Goal: Information Seeking & Learning: Learn about a topic

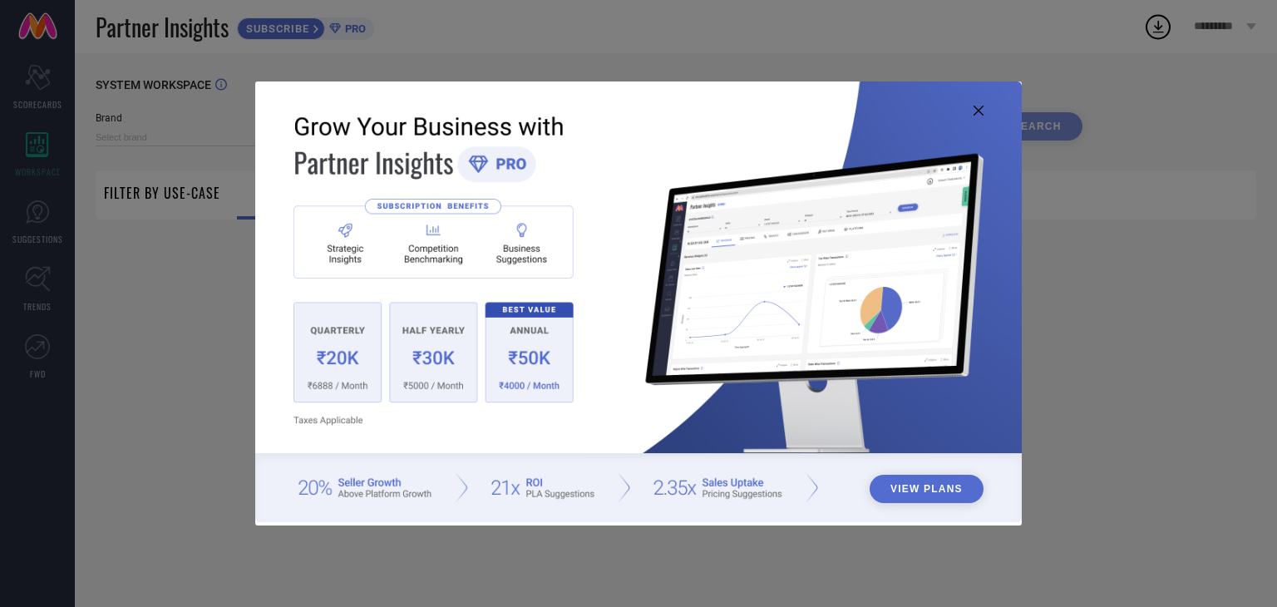
type input "TWILLDOR"
type input "All"
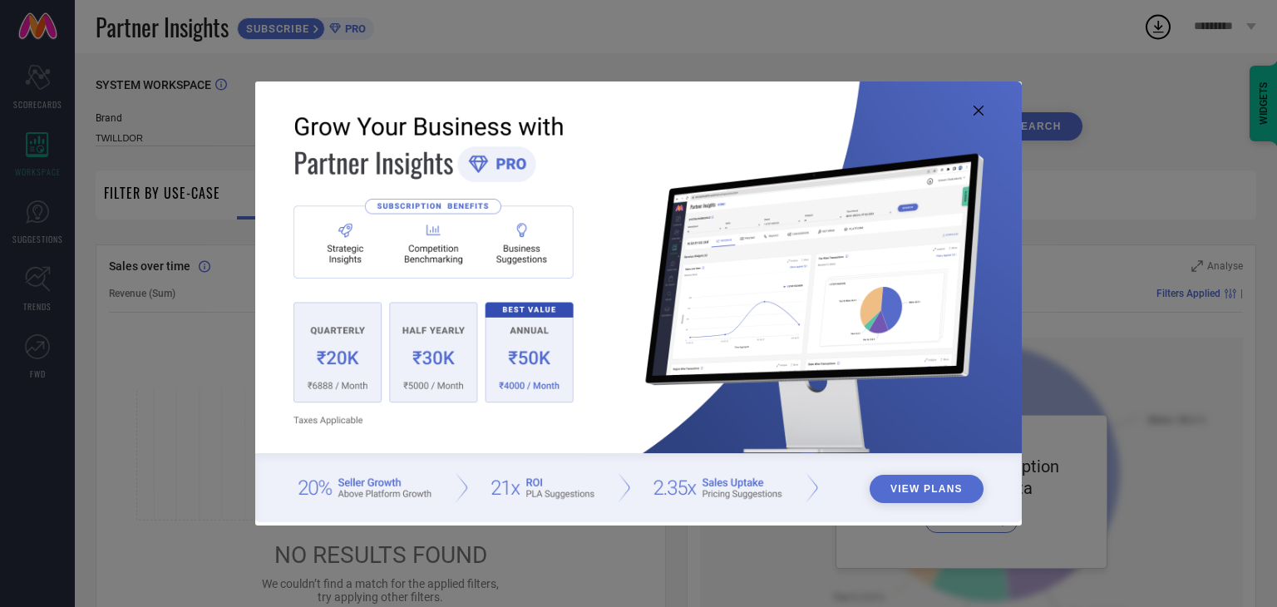
click at [980, 110] on icon at bounding box center [978, 111] width 10 height 10
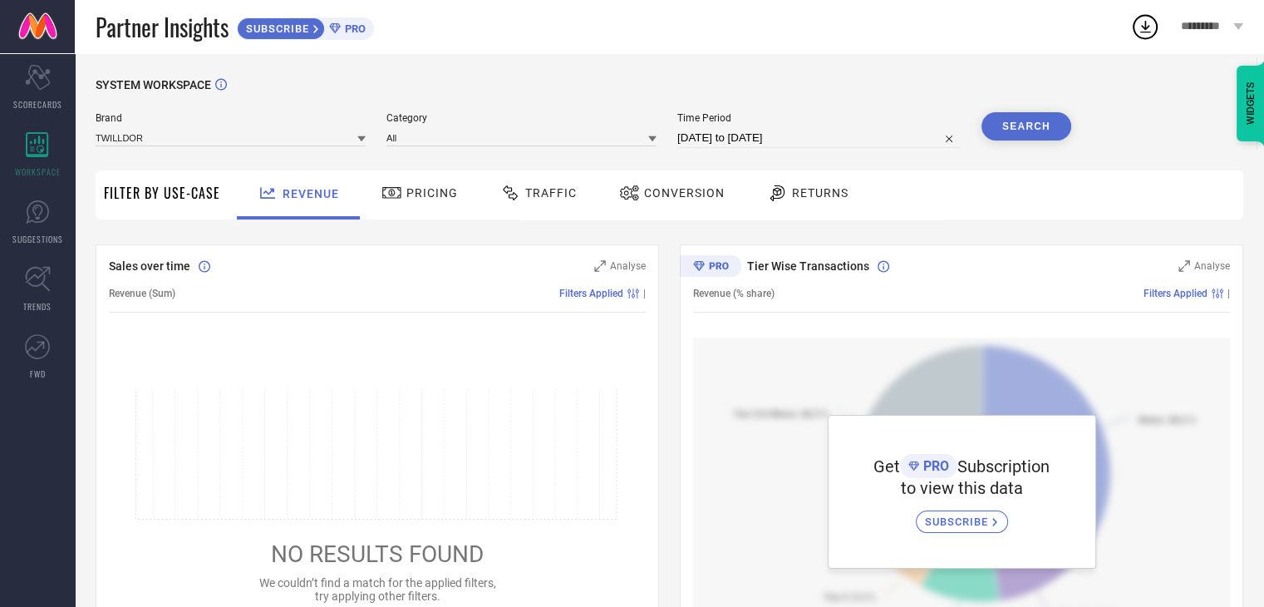
click at [441, 184] on div "Pricing" at bounding box center [419, 193] width 85 height 28
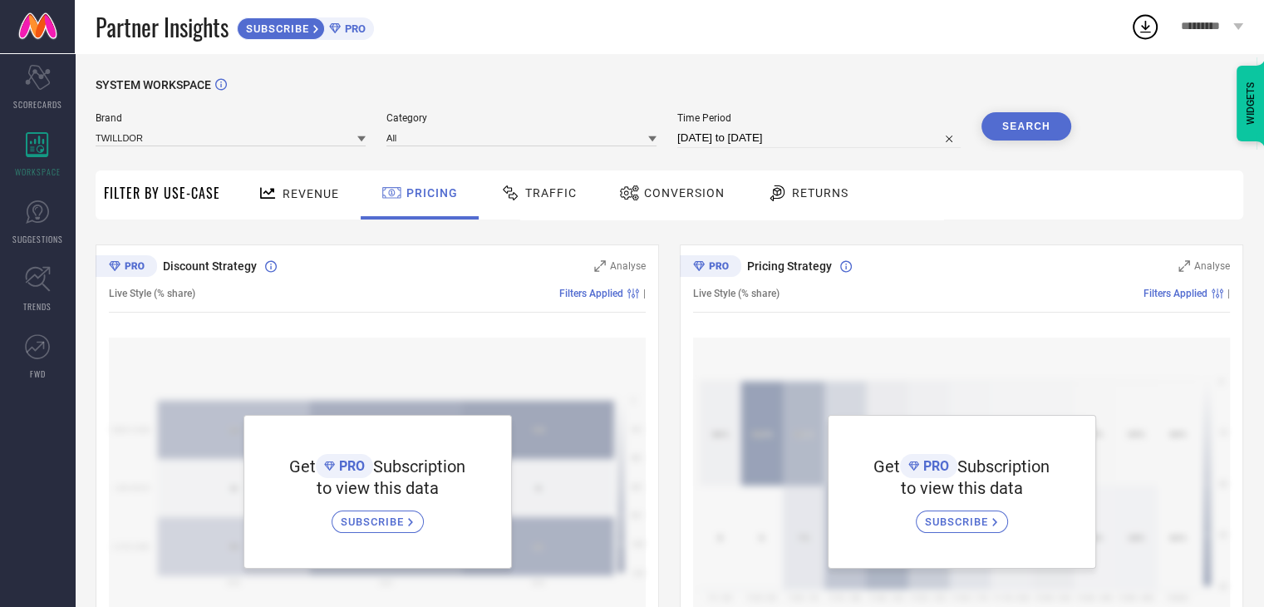
click at [531, 192] on span "Traffic" at bounding box center [551, 192] width 52 height 13
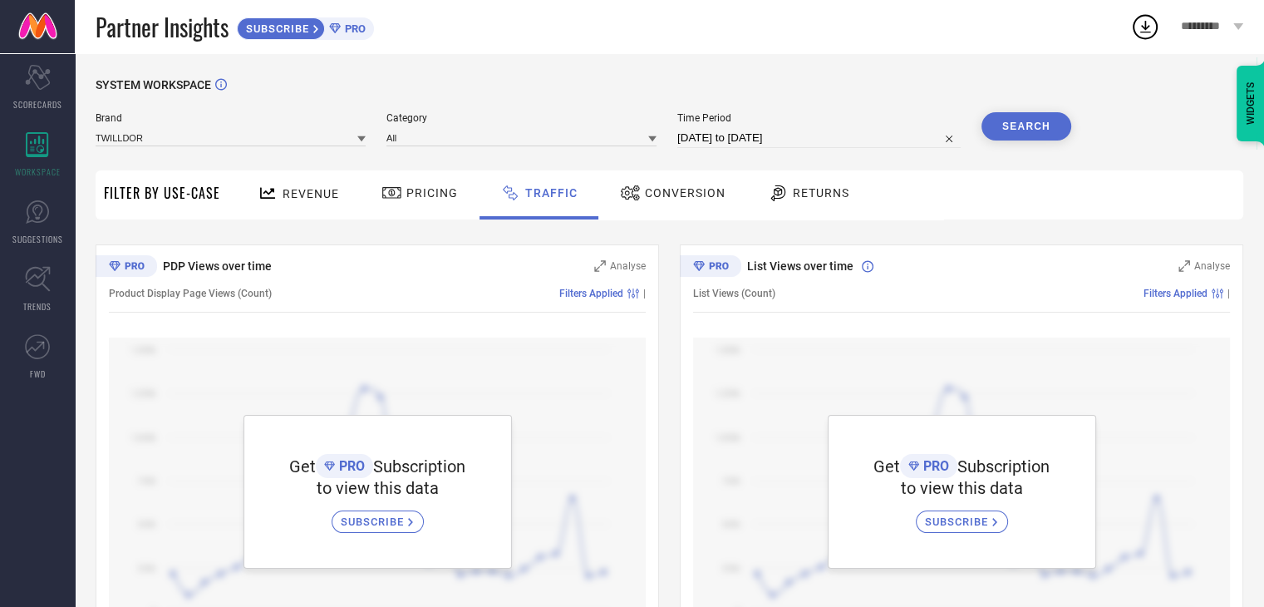
scroll to position [79, 0]
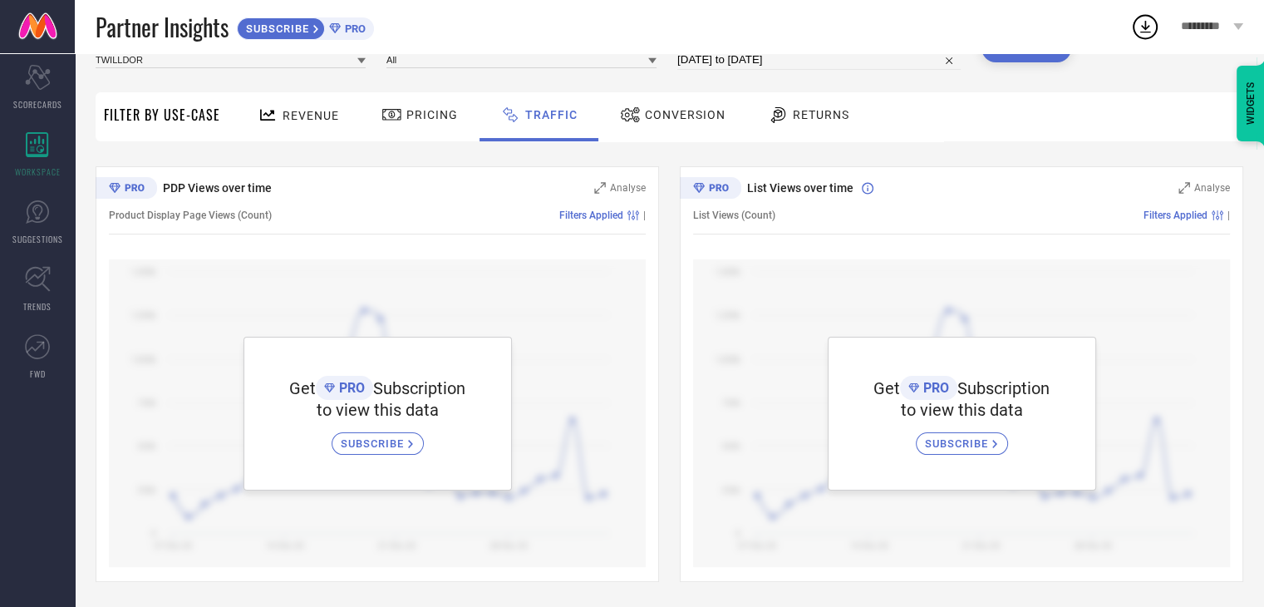
click at [946, 447] on span "SUBSCRIBE" at bounding box center [958, 443] width 67 height 12
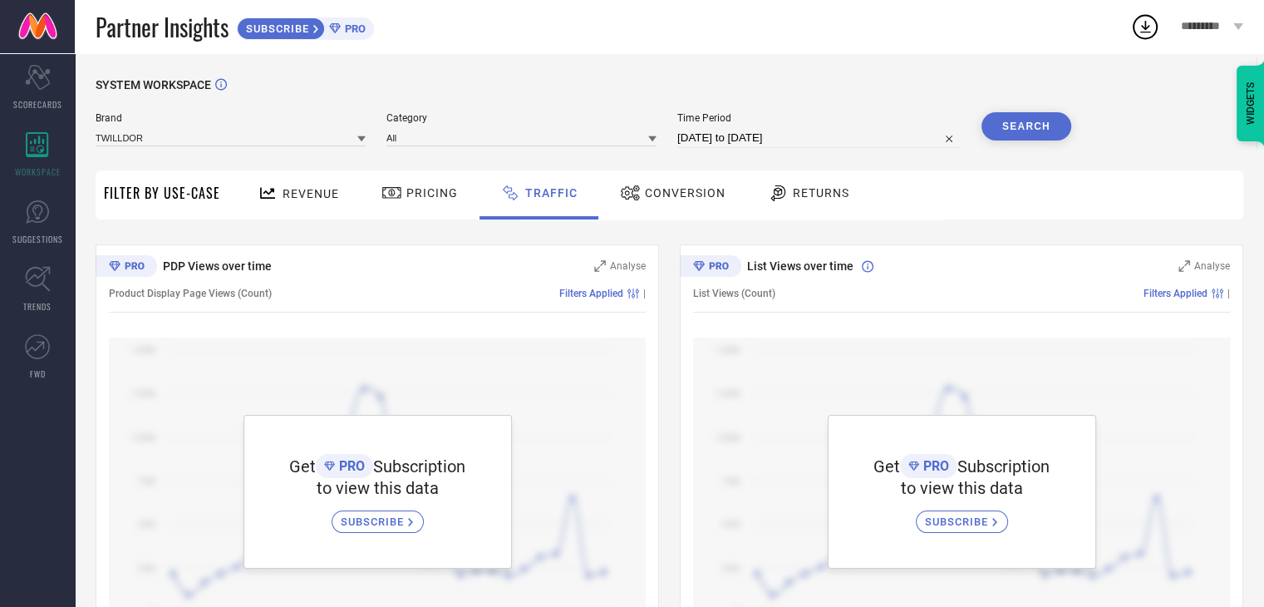
click at [795, 184] on div "Returns" at bounding box center [809, 193] width 90 height 28
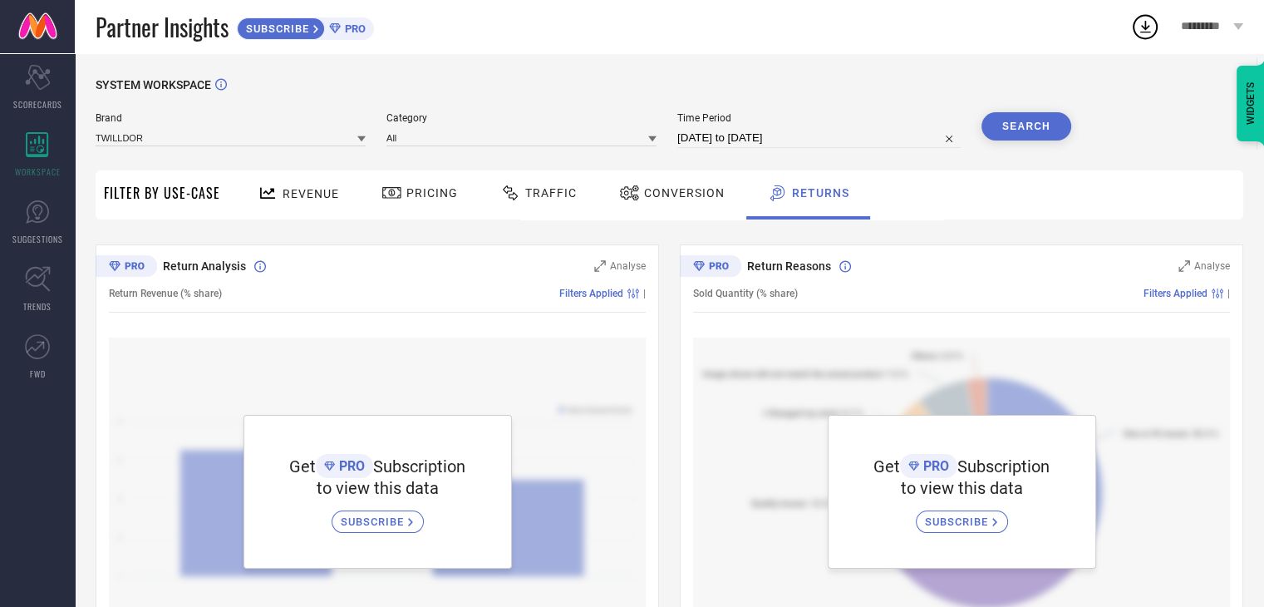
click at [306, 190] on span "Revenue" at bounding box center [311, 193] width 57 height 13
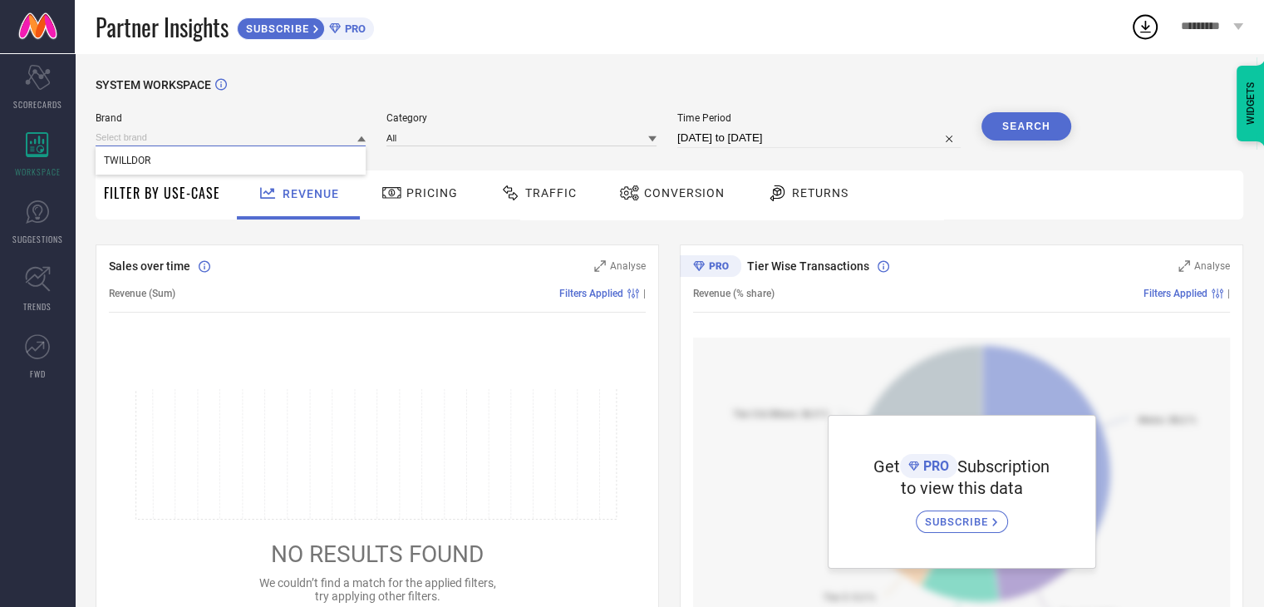
click at [283, 139] on input at bounding box center [231, 137] width 270 height 17
click at [362, 138] on icon at bounding box center [361, 139] width 8 height 6
click at [362, 138] on icon at bounding box center [361, 139] width 8 height 8
click at [594, 145] on input at bounding box center [522, 137] width 270 height 17
click at [510, 148] on div "Category All" at bounding box center [522, 130] width 270 height 36
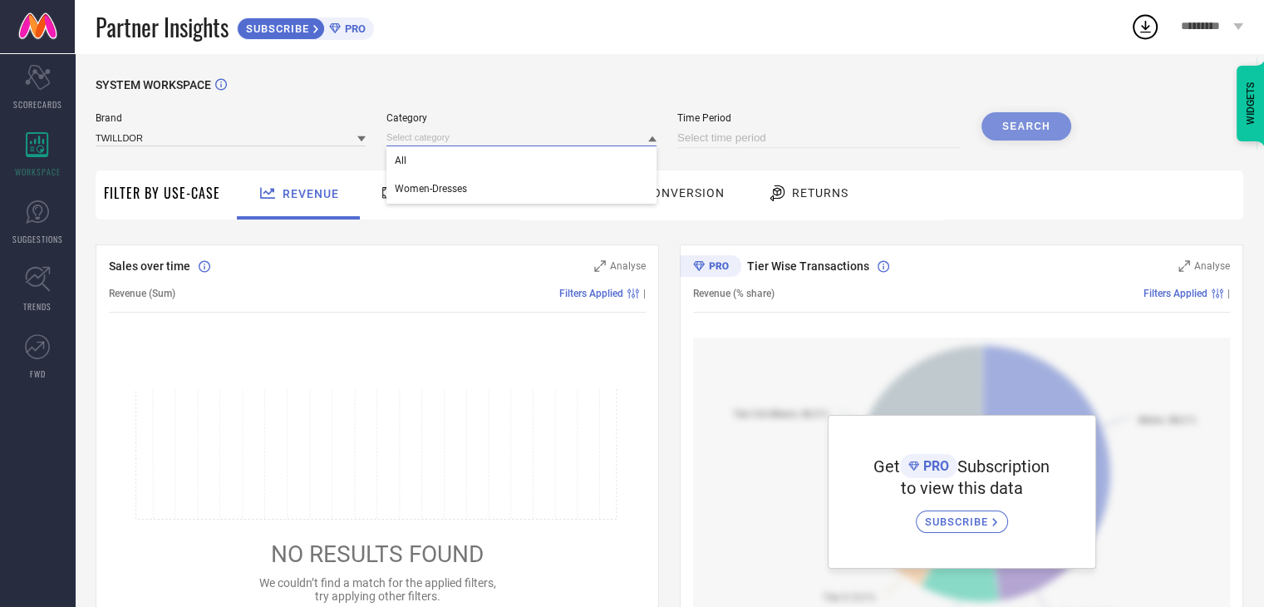
click at [452, 134] on input at bounding box center [522, 137] width 270 height 17
click at [418, 137] on input at bounding box center [522, 137] width 270 height 17
click at [401, 186] on span "Women-Dresses" at bounding box center [431, 189] width 72 height 12
click at [37, 94] on div "Scorecard SCORECARDS" at bounding box center [37, 87] width 75 height 66
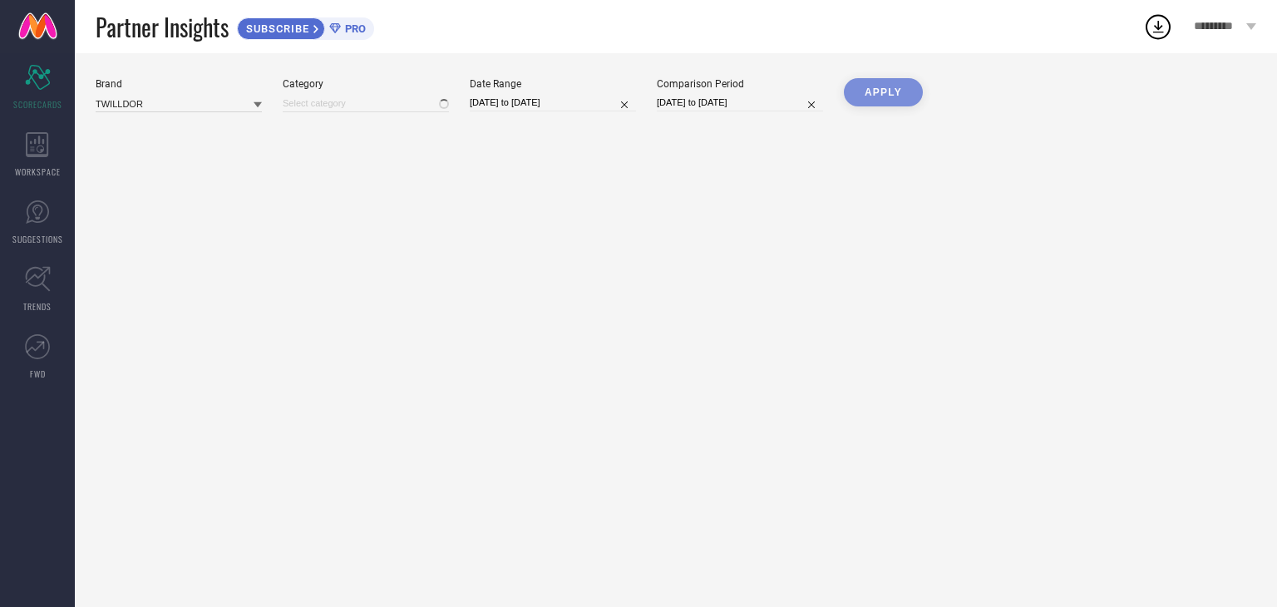
type input "All"
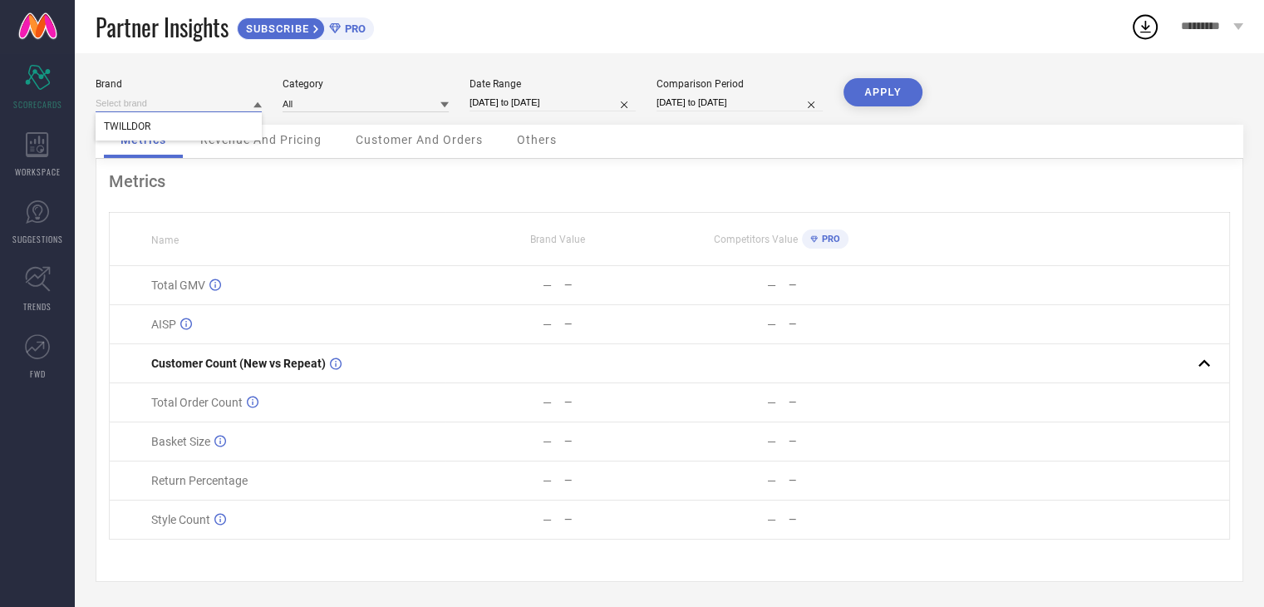
click at [213, 109] on input at bounding box center [179, 103] width 166 height 17
click at [214, 104] on input at bounding box center [179, 103] width 166 height 17
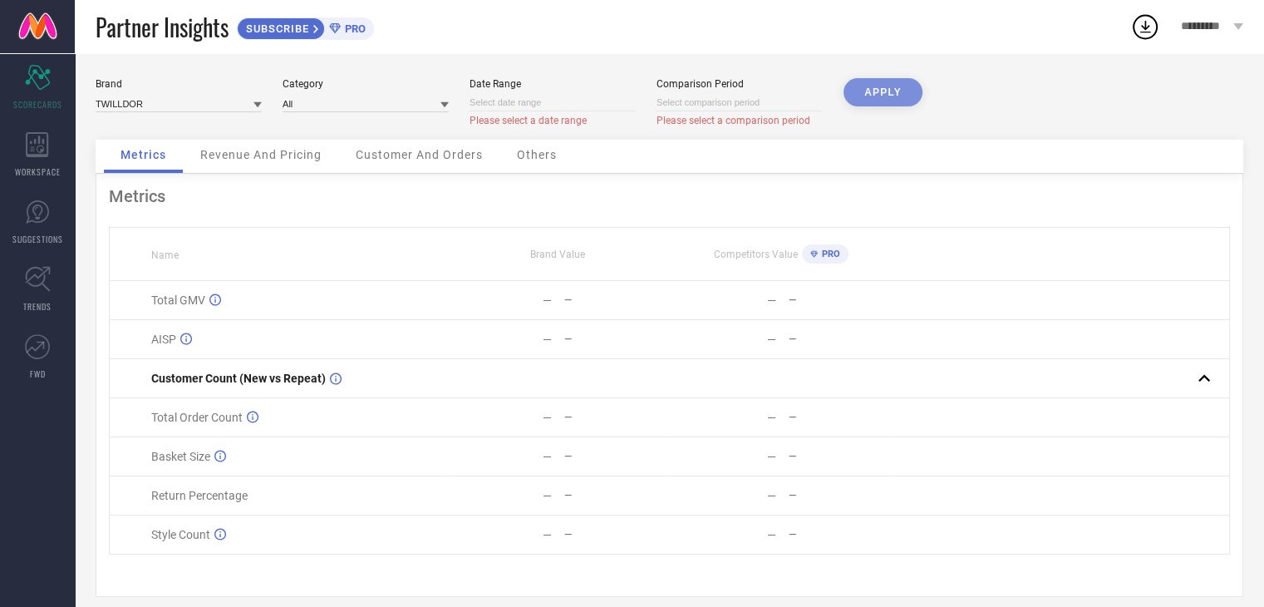
click at [864, 90] on div "APPLY" at bounding box center [883, 109] width 79 height 62
click at [44, 209] on icon at bounding box center [37, 211] width 25 height 25
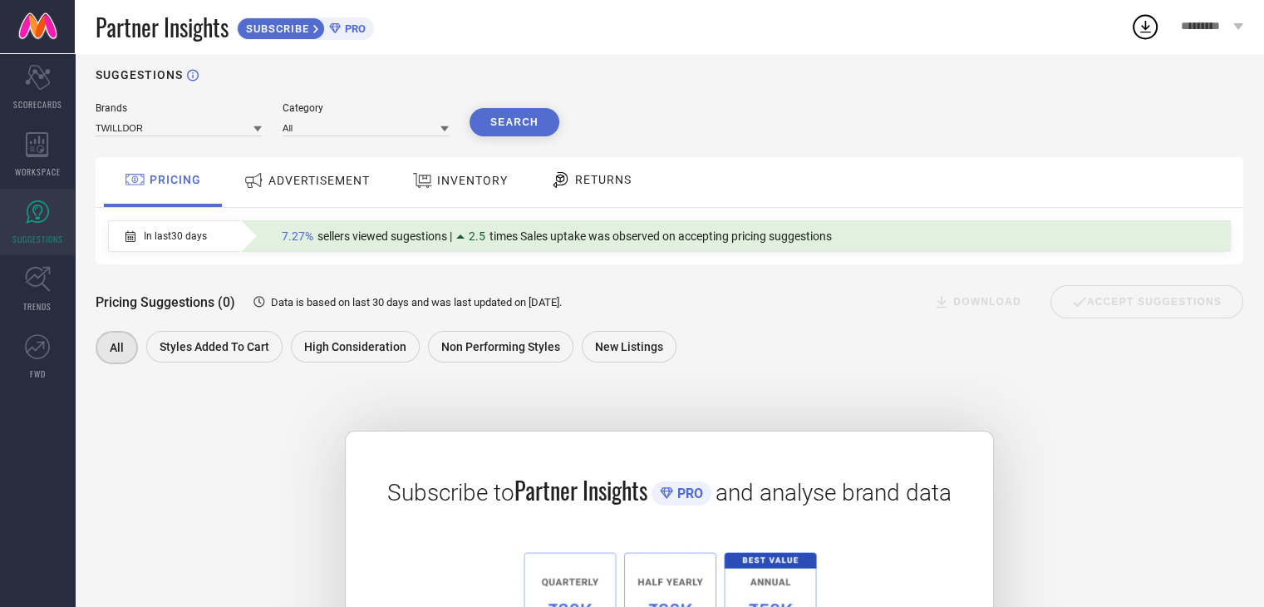
scroll to position [3, 0]
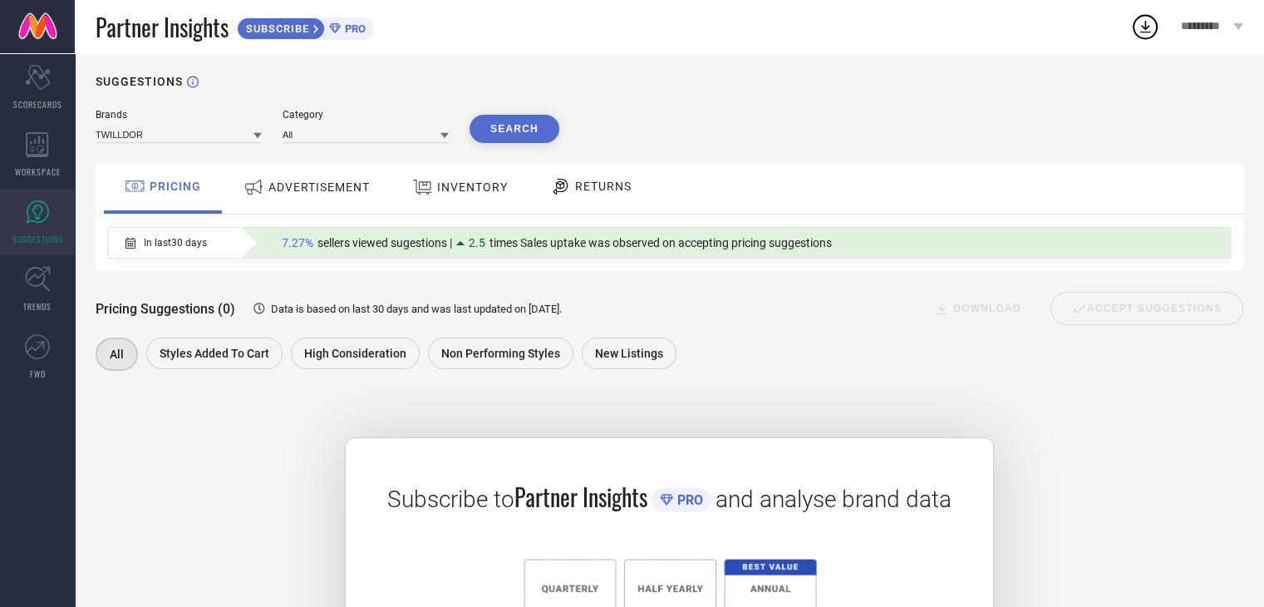
click at [295, 197] on div "ADVERTISEMENT" at bounding box center [306, 187] width 135 height 30
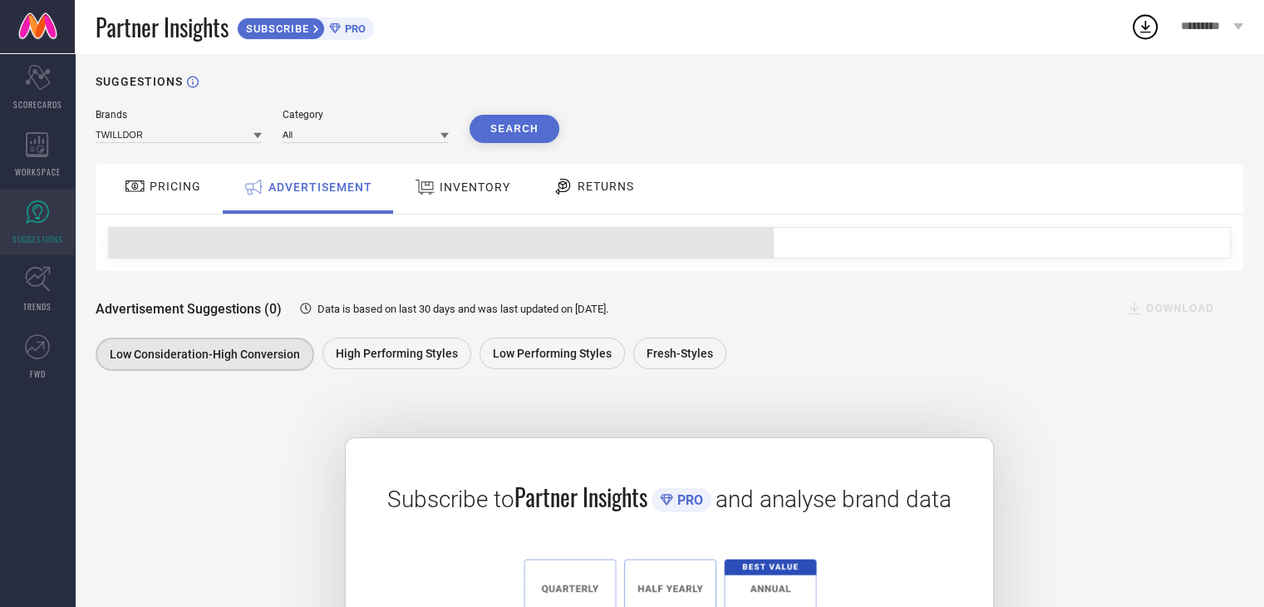
click at [180, 183] on span "PRICING" at bounding box center [176, 186] width 52 height 13
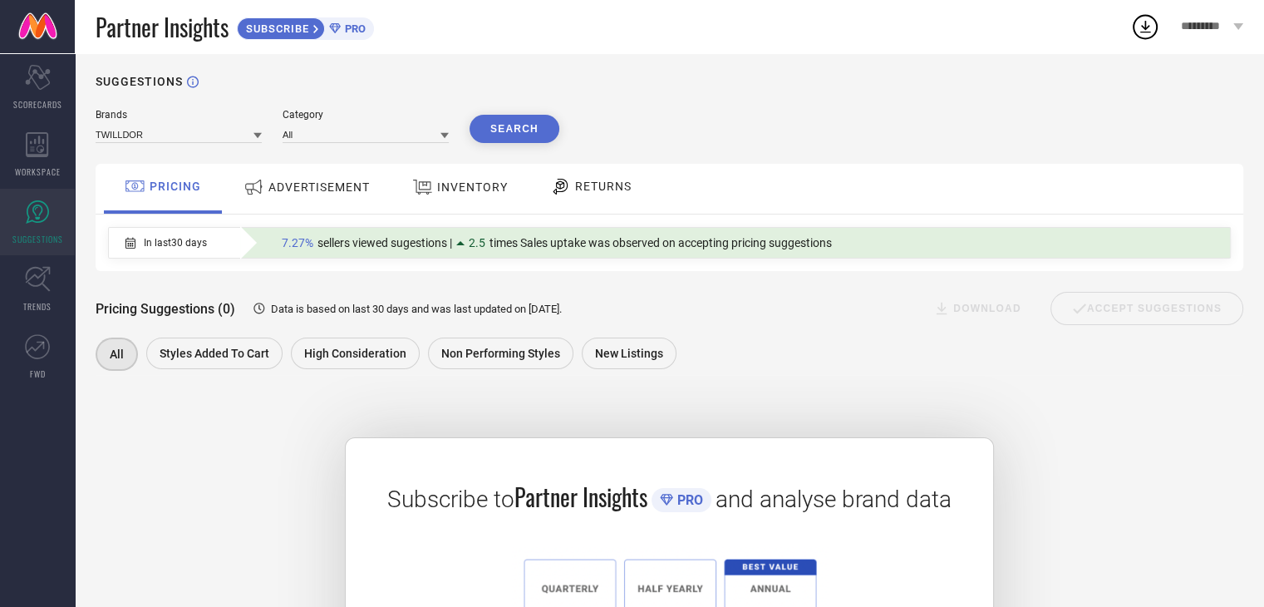
click at [456, 191] on span "INVENTORY" at bounding box center [472, 186] width 71 height 13
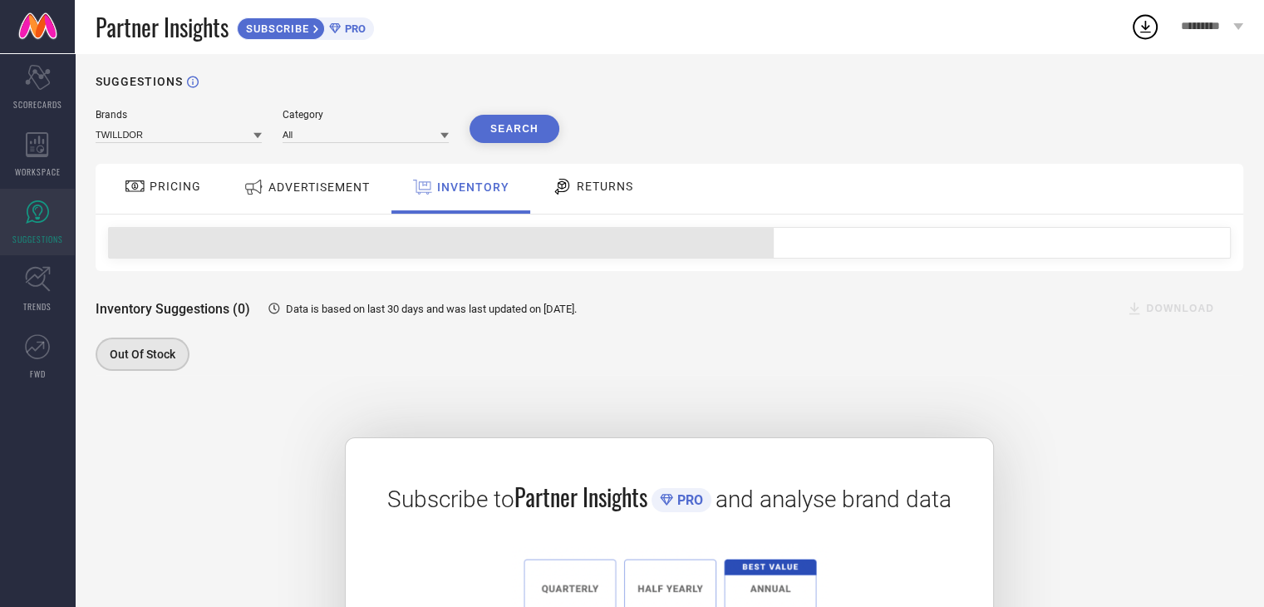
click at [605, 184] on span "RETURNS" at bounding box center [605, 186] width 57 height 13
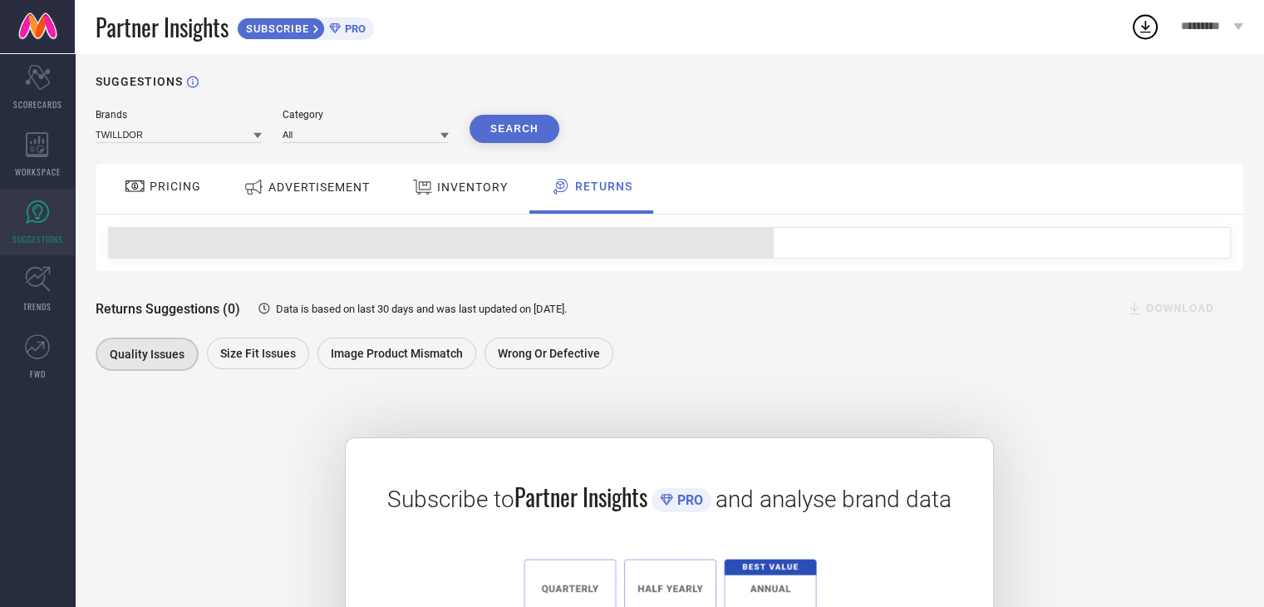
click at [150, 187] on span "PRICING" at bounding box center [176, 186] width 52 height 13
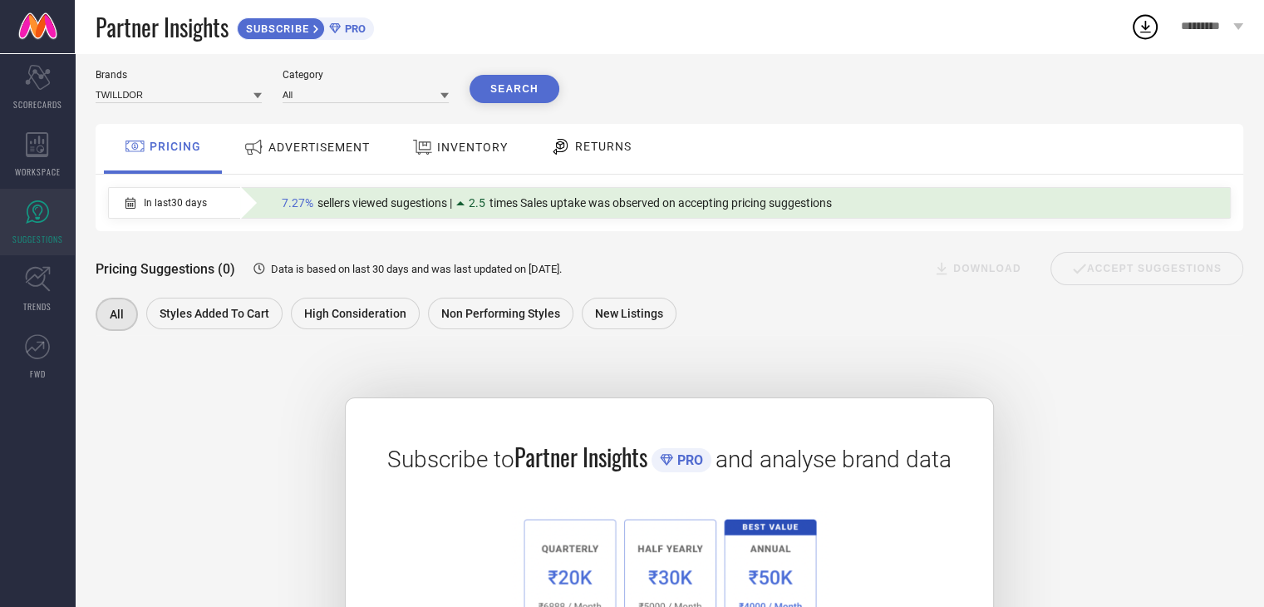
scroll to position [40, 0]
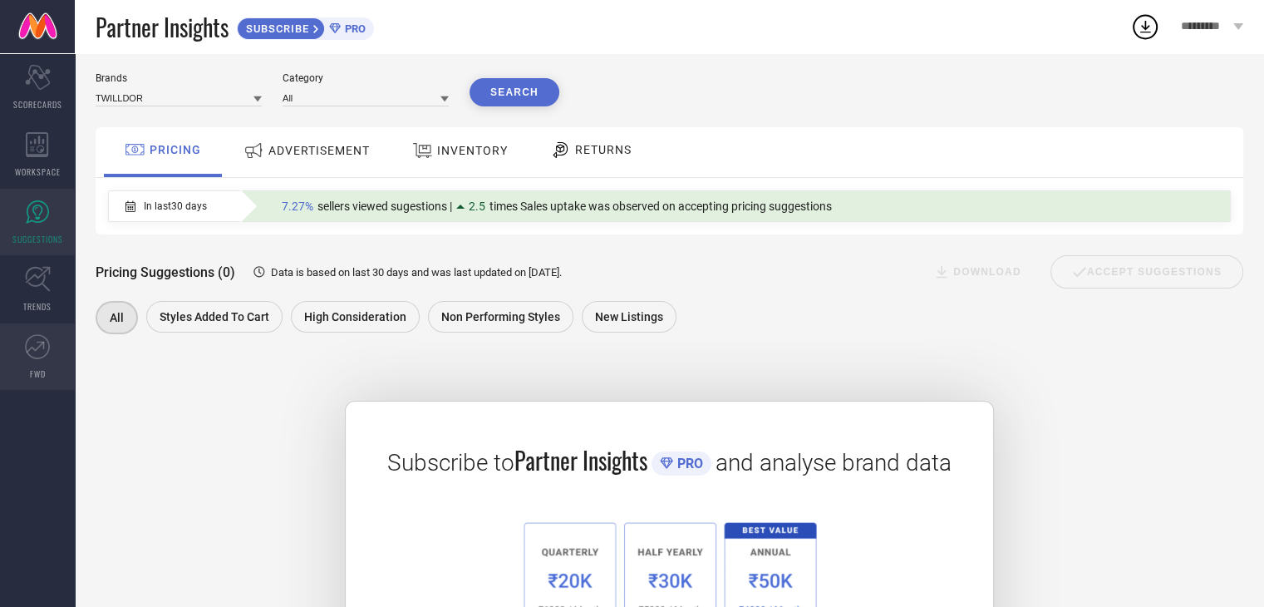
click at [41, 355] on icon at bounding box center [37, 346] width 25 height 25
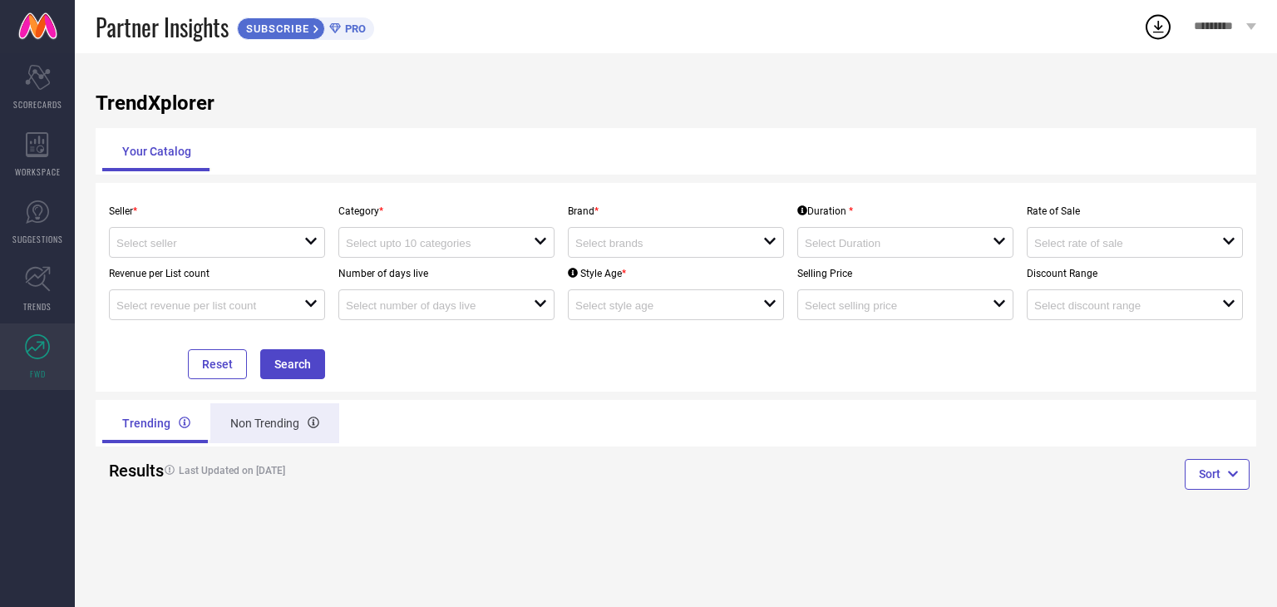
click at [262, 414] on div "Non Trending" at bounding box center [274, 423] width 129 height 40
